Goal: Book appointment/travel/reservation

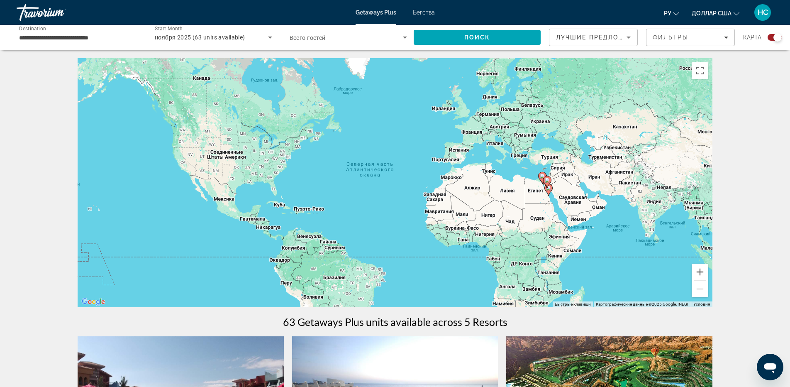
click at [105, 43] on div "**********" at bounding box center [78, 38] width 118 height 24
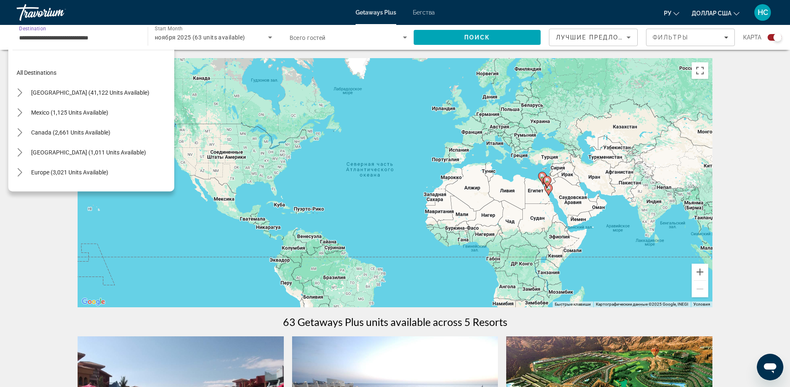
scroll to position [189, 0]
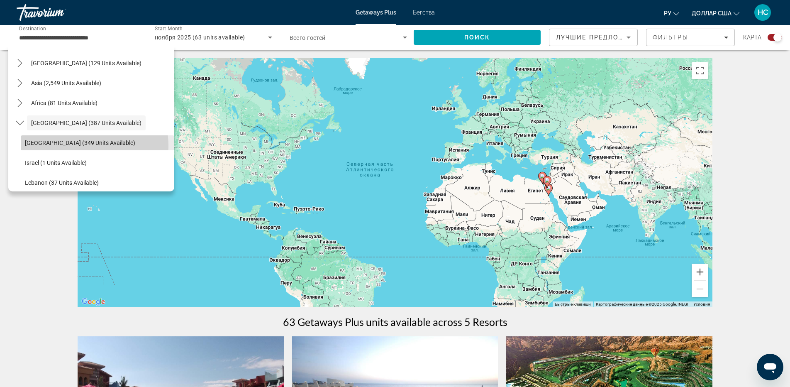
click at [82, 146] on span "[GEOGRAPHIC_DATA] (349 units available)" at bounding box center [80, 142] width 110 height 7
type input "**********"
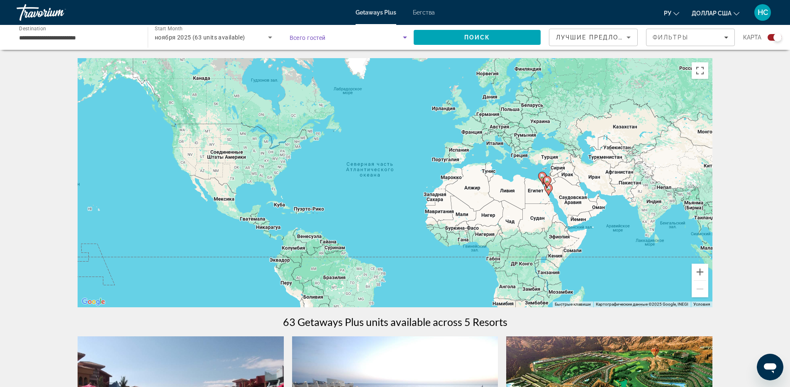
click at [371, 36] on span "Search widget" at bounding box center [347, 37] width 114 height 10
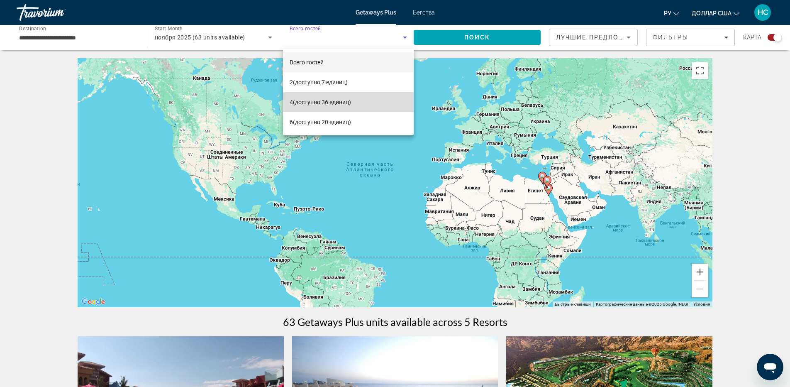
click at [343, 100] on font "(доступно 36 единиц)" at bounding box center [322, 102] width 58 height 7
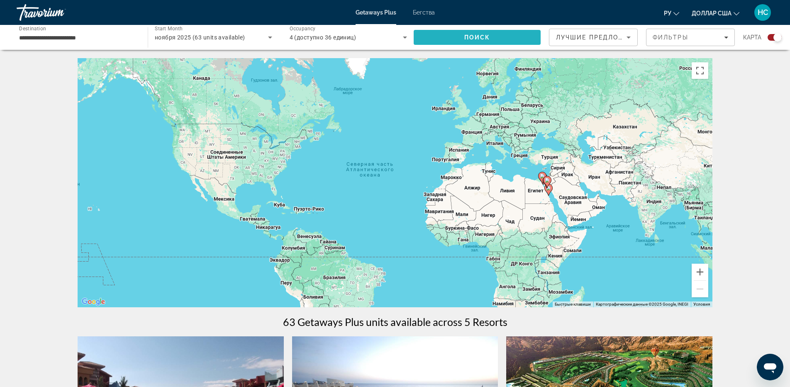
click at [486, 36] on span "Поиск" at bounding box center [477, 37] width 26 height 7
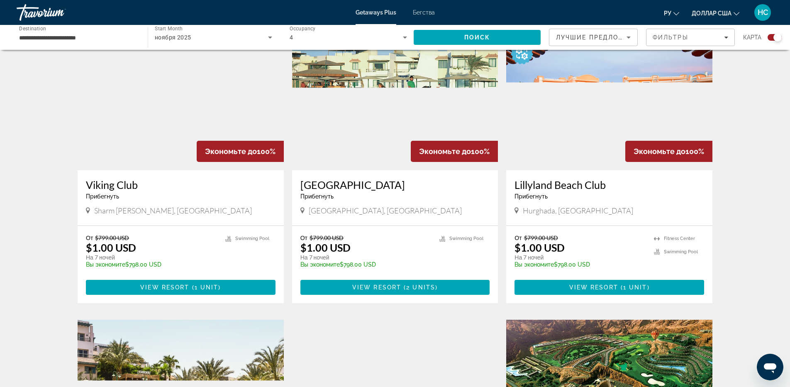
scroll to position [498, 0]
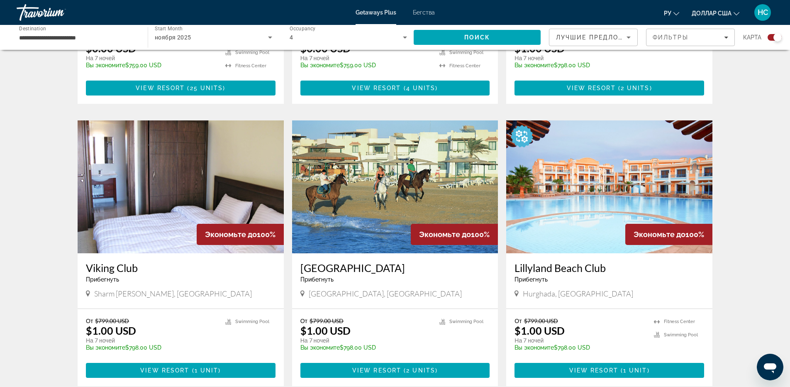
click at [110, 202] on img "Основное содержание" at bounding box center [181, 186] width 206 height 133
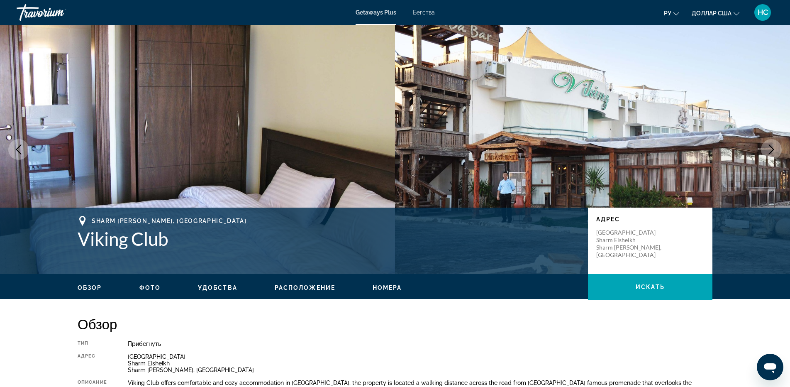
click at [771, 151] on icon "Next image" at bounding box center [771, 149] width 10 height 10
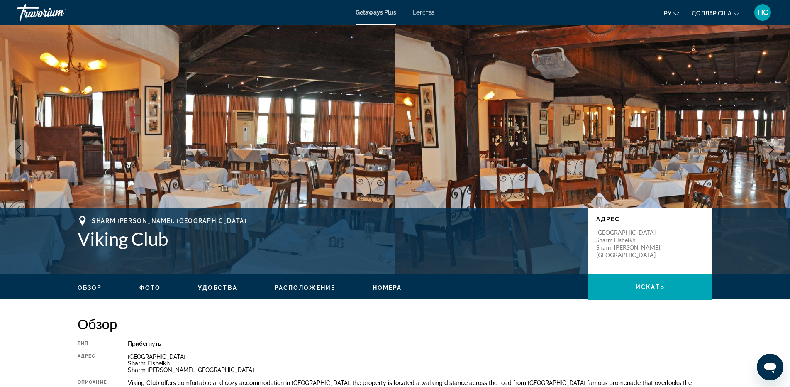
click at [771, 151] on icon "Next image" at bounding box center [771, 149] width 10 height 10
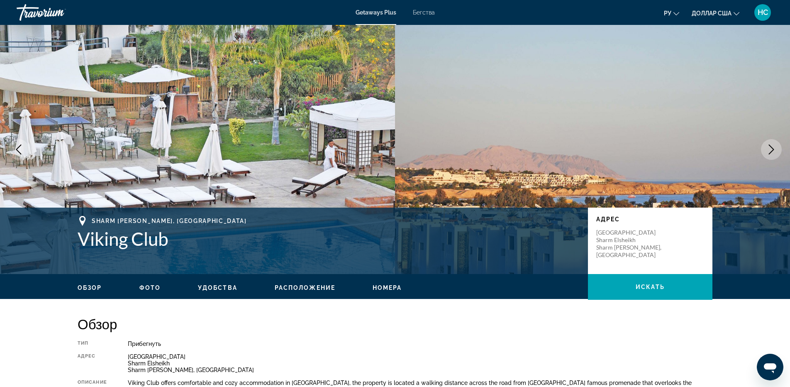
click at [771, 151] on icon "Next image" at bounding box center [771, 149] width 10 height 10
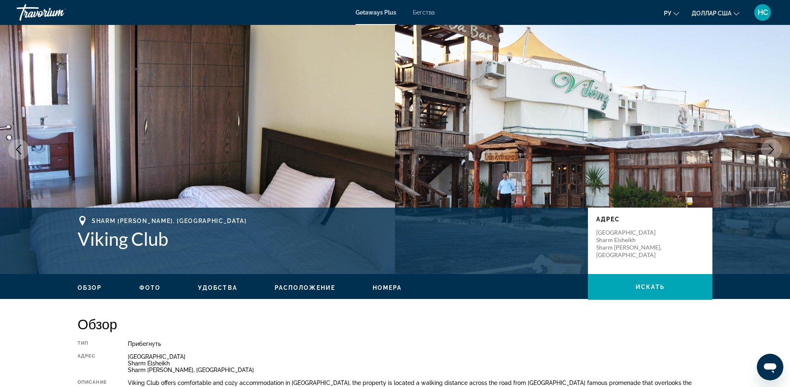
click at [771, 151] on icon "Next image" at bounding box center [771, 149] width 10 height 10
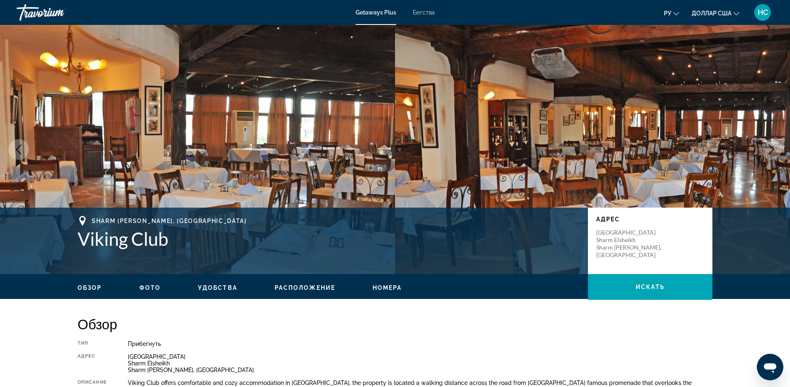
click at [769, 153] on icon "Next image" at bounding box center [771, 149] width 10 height 10
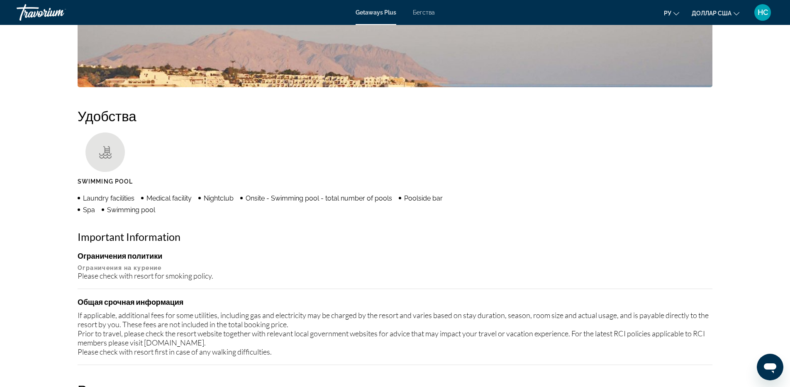
scroll to position [249, 0]
